Goal: Use online tool/utility: Utilize a website feature to perform a specific function

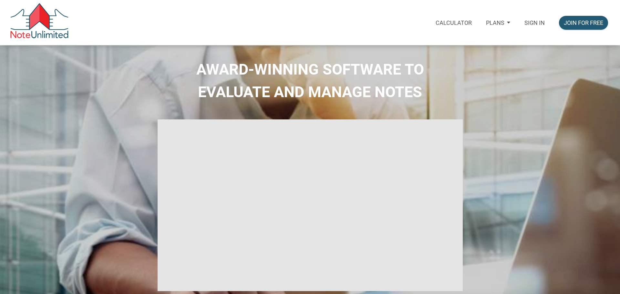
select select
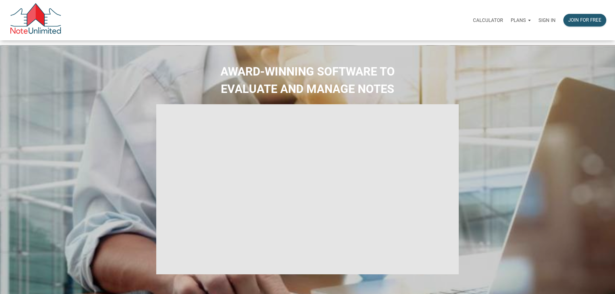
type input "Introduction to new features"
select select
click at [473, 19] on p "Calculator" at bounding box center [488, 20] width 30 height 6
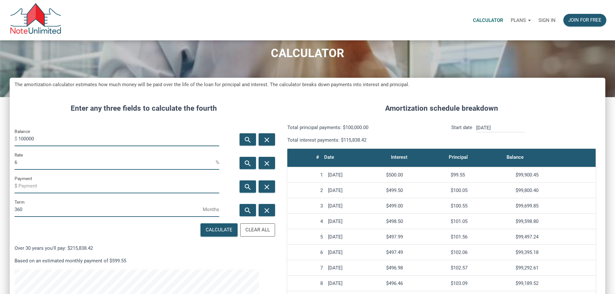
scroll to position [34, 0]
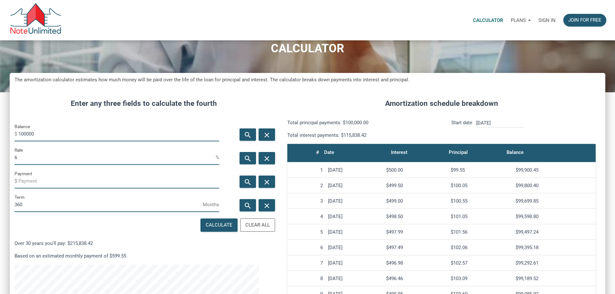
drag, startPoint x: 50, startPoint y: 146, endPoint x: 25, endPoint y: 145, distance: 25.5
click at [25, 141] on div "Balance $ 100000" at bounding box center [117, 132] width 205 height 19
type input "140800"
drag, startPoint x: 33, startPoint y: 175, endPoint x: 17, endPoint y: 171, distance: 16.0
click at [17, 170] on div "Rate 6 %" at bounding box center [117, 158] width 214 height 24
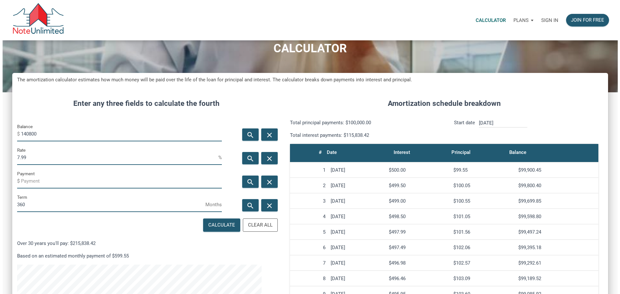
scroll to position [322549, 322357]
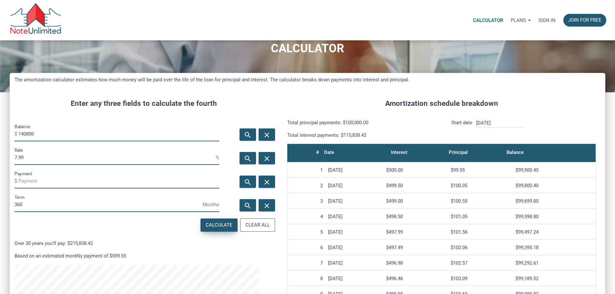
type input "7.99"
click at [206, 229] on div "Calculate" at bounding box center [219, 225] width 27 height 7
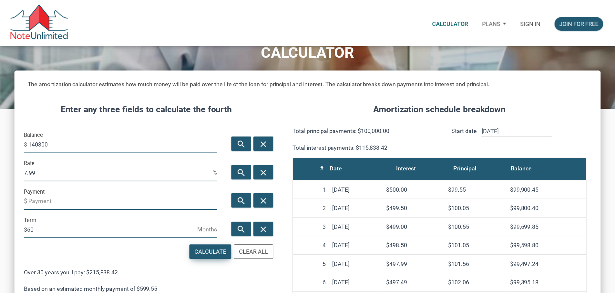
scroll to position [395, 591]
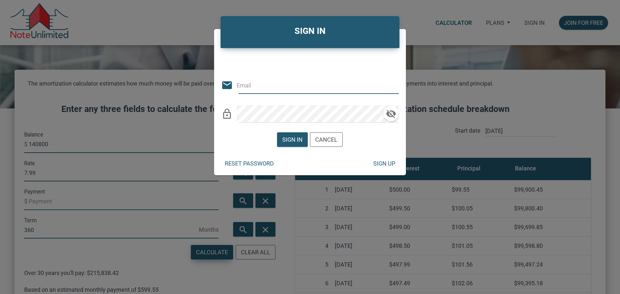
type input "[PERSON_NAME][EMAIL_ADDRESS][DOMAIN_NAME]"
click at [289, 137] on div "Sign in" at bounding box center [292, 139] width 20 height 9
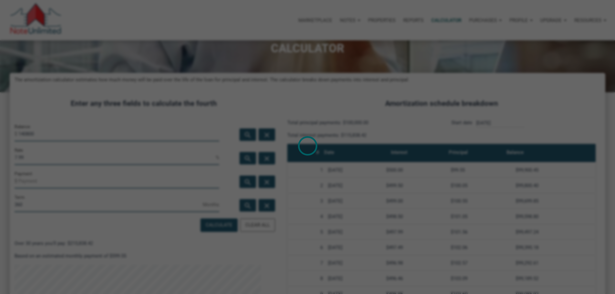
scroll to position [322549, 322357]
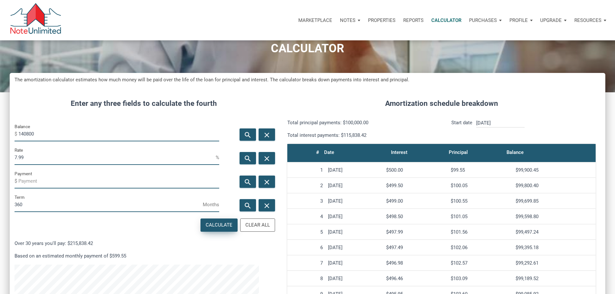
click at [209, 229] on div "Calculate" at bounding box center [219, 225] width 27 height 7
type input "-1032.16"
click at [60, 141] on input "140800" at bounding box center [118, 134] width 201 height 15
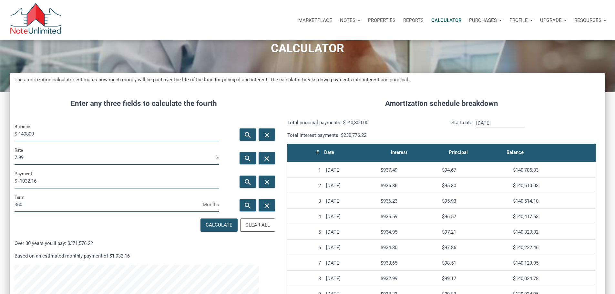
click at [60, 141] on input "140800" at bounding box center [118, 134] width 201 height 15
type input "202000"
click at [41, 165] on input "7.99" at bounding box center [115, 157] width 201 height 15
drag, startPoint x: 55, startPoint y: 200, endPoint x: 10, endPoint y: 197, distance: 45.6
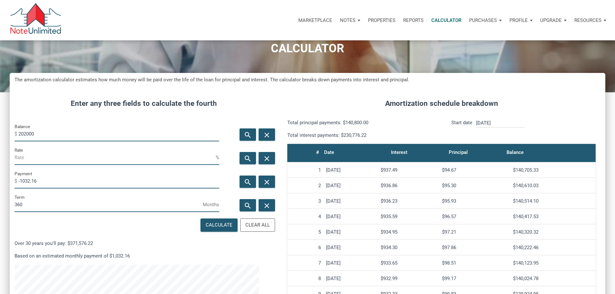
click at [10, 197] on div "CALCULATOR The amortization calculator estimates how much money will be paid ov…" at bounding box center [307, 220] width 615 height 417
type input "-1699"
drag, startPoint x: 51, startPoint y: 146, endPoint x: 25, endPoint y: 143, distance: 26.0
click at [25, 141] on div "Balance $ 202000" at bounding box center [117, 132] width 205 height 19
type input "197000"
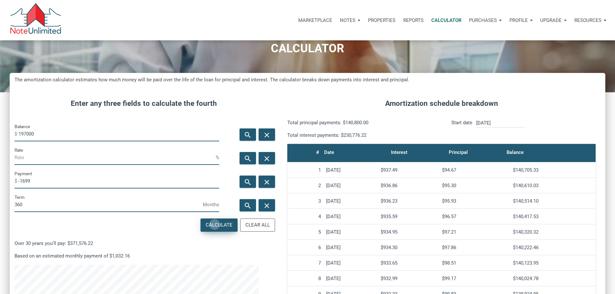
click at [206, 229] on div "Calculate" at bounding box center [219, 225] width 27 height 7
type input "9.8"
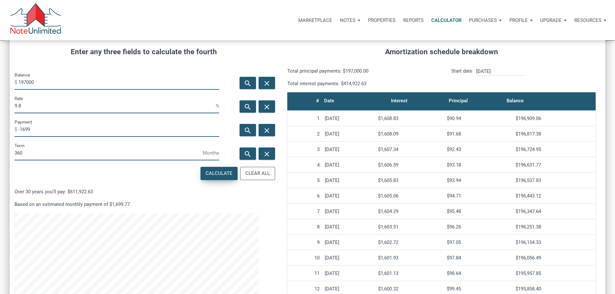
scroll to position [85, 0]
